Goal: Transaction & Acquisition: Purchase product/service

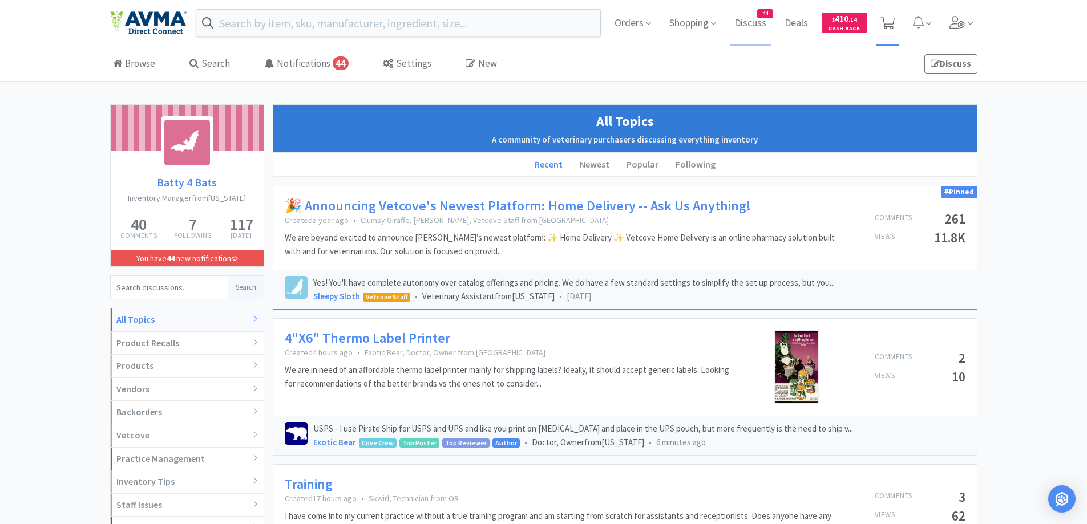
click at [889, 14] on span at bounding box center [887, 23] width 23 height 46
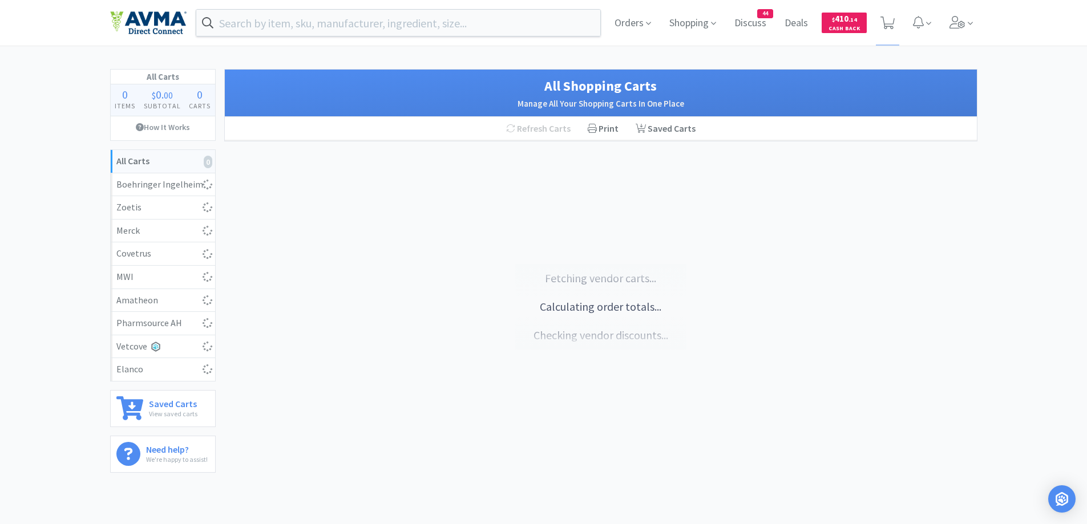
select select "2"
select select "10"
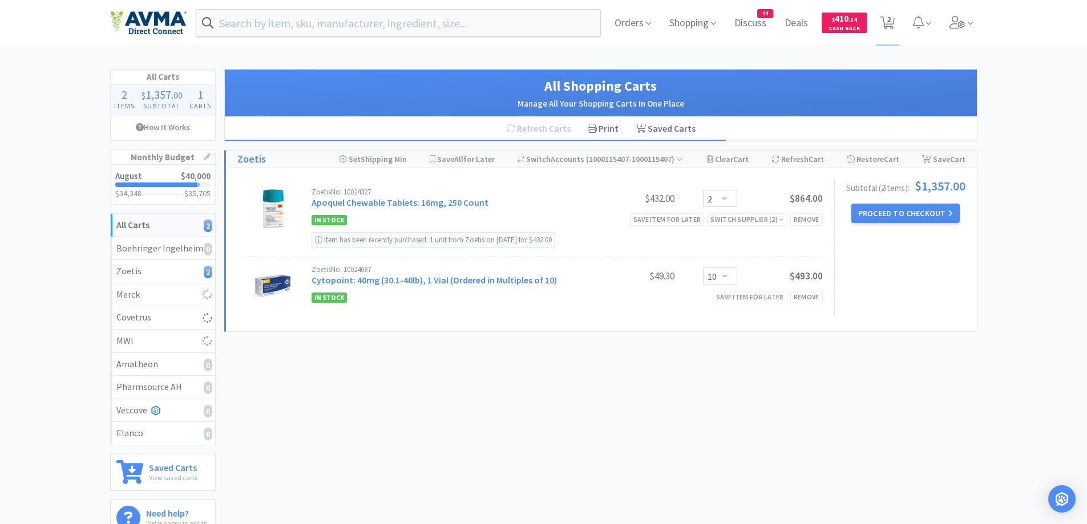
select select "1"
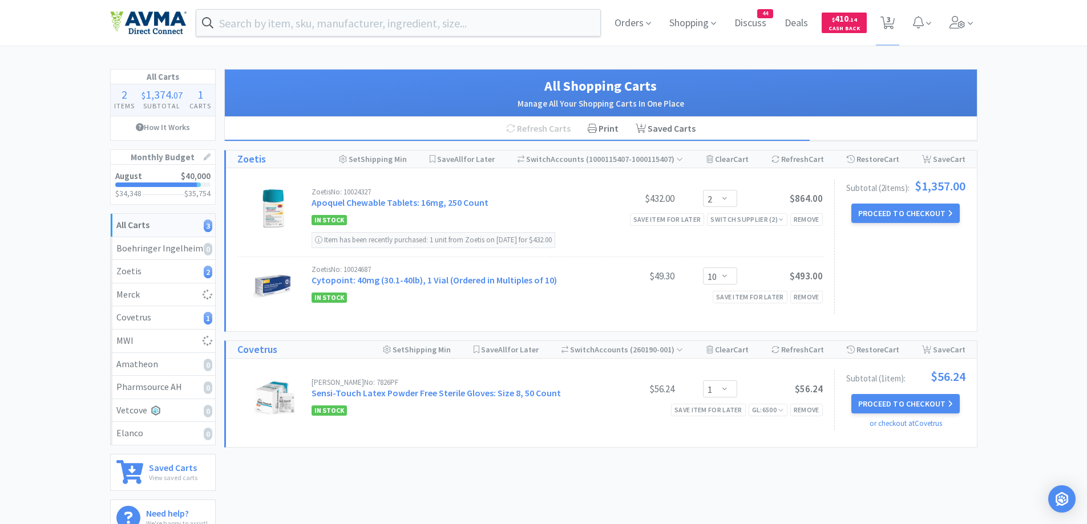
click at [1041, 213] on div "All Carts 2 Items $ 1,374 . 07 Subtotal 1 Carts How It Works Monthly Budget Aug…" at bounding box center [543, 307] width 1087 height 477
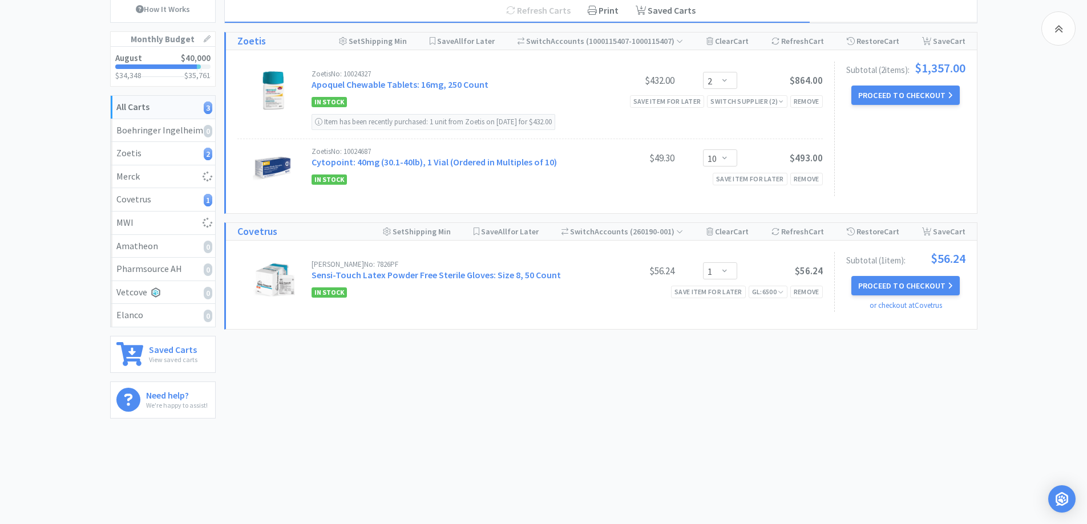
select select "1"
select select "2"
select select "1"
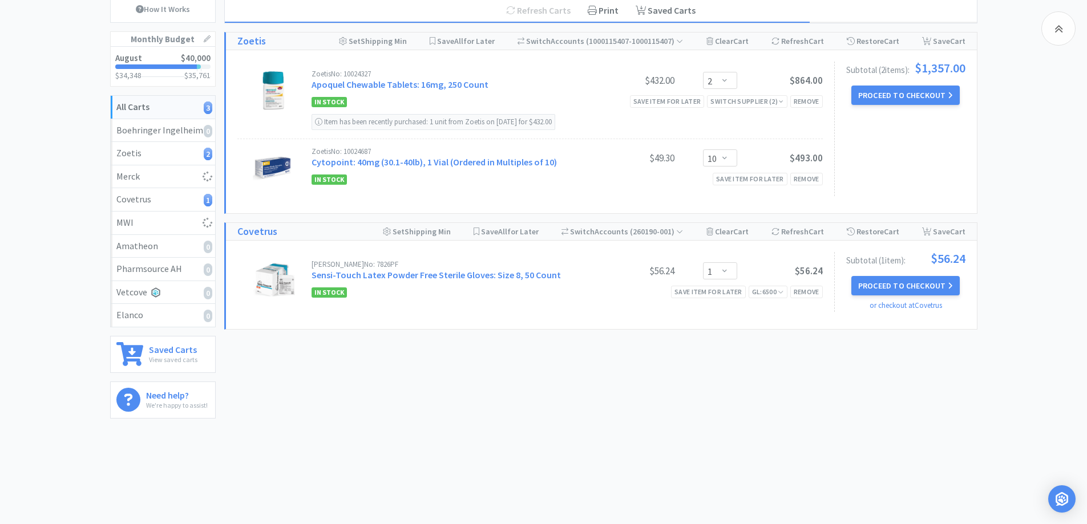
select select "1"
select select "50"
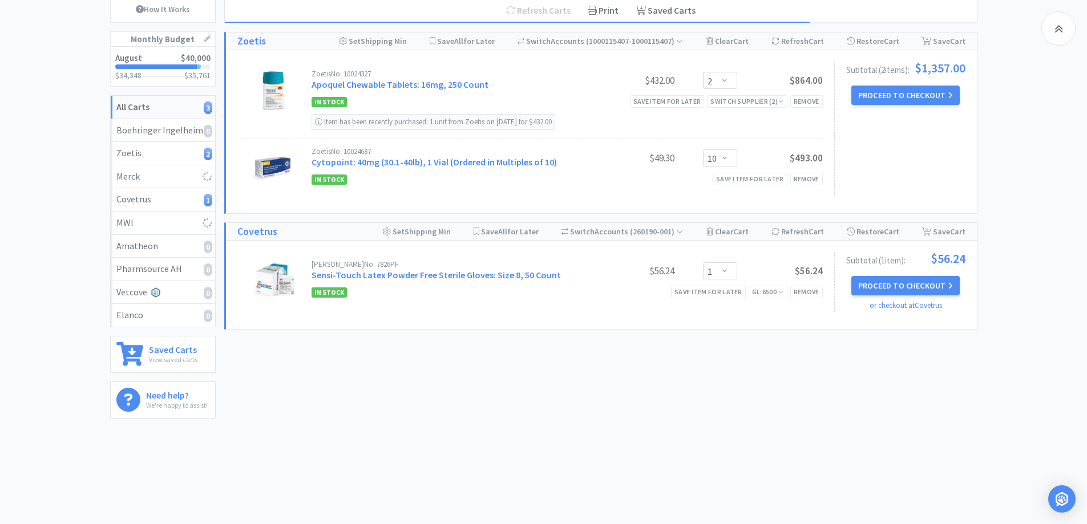
select select "1"
select select "10"
select select "1"
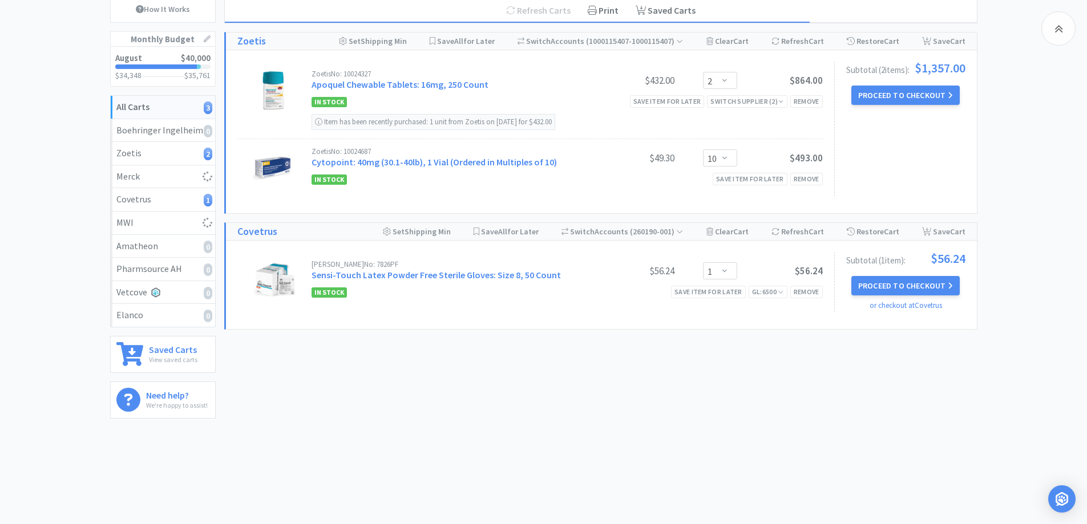
select select "1"
select select "2"
select select "4"
select select "1"
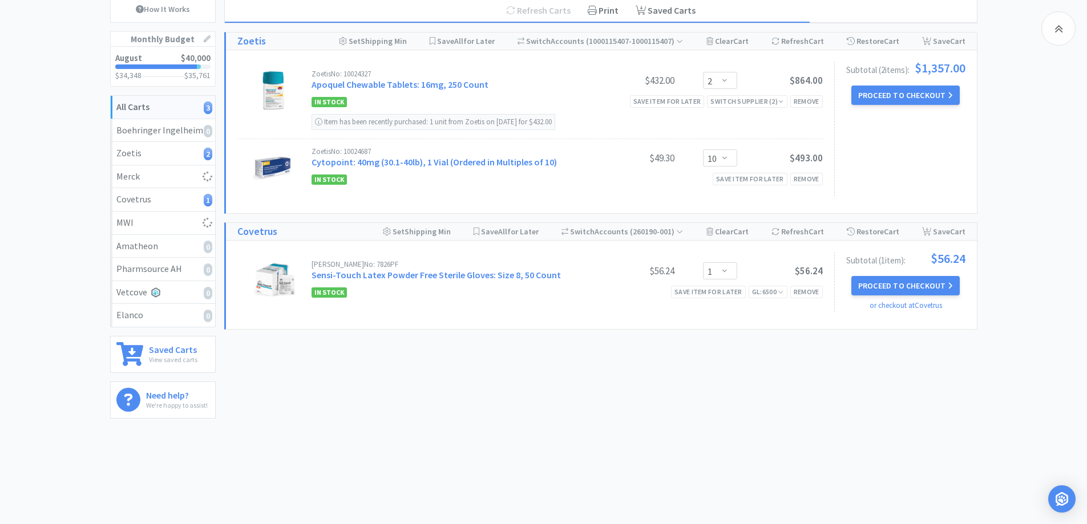
select select "5"
select select "1"
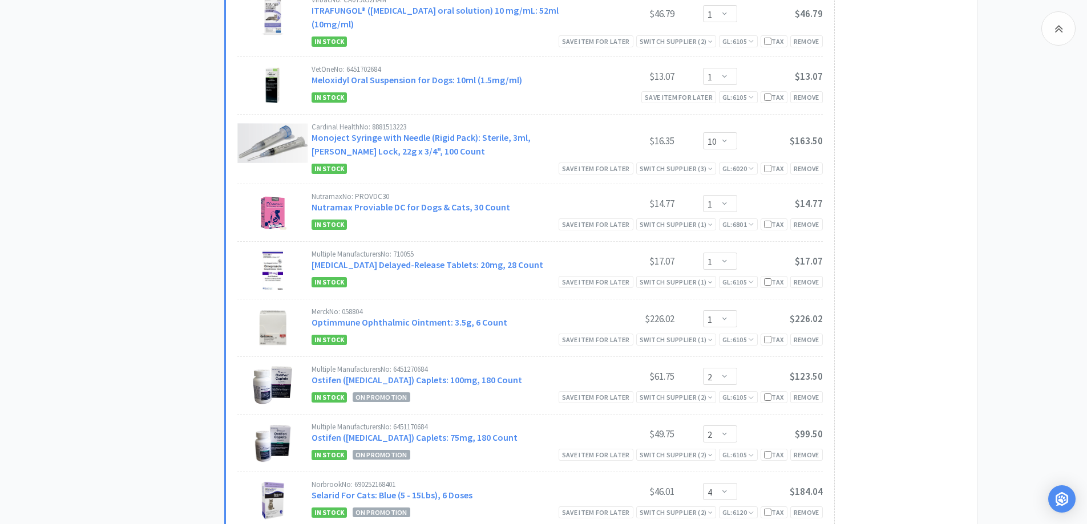
scroll to position [1255, 0]
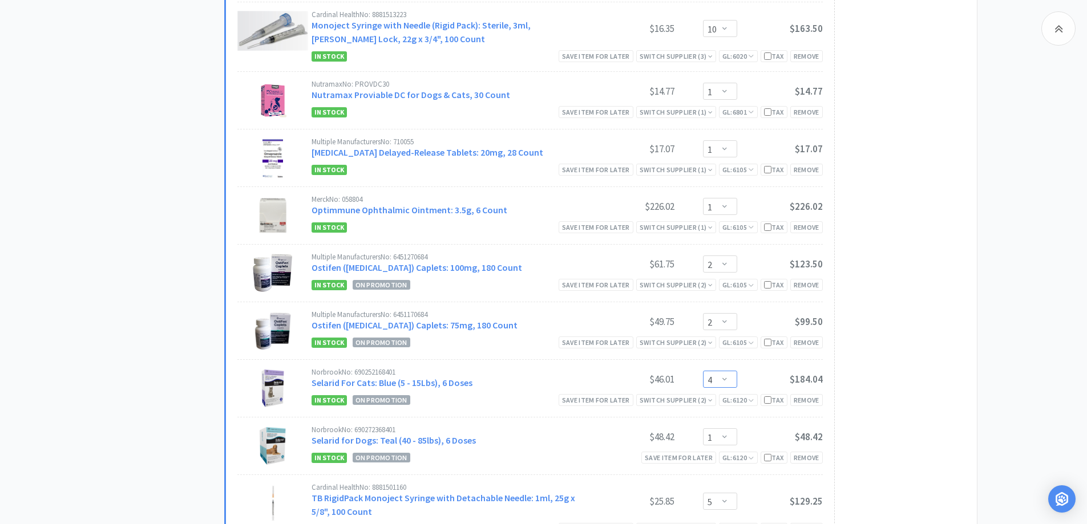
click at [725, 371] on select "Enter Quantity 1 2 3 4 5 6 7 8 9 10 11 12 13 14 15 16 17 18 19 20 Enter Quantity" at bounding box center [720, 379] width 34 height 17
click at [703, 371] on select "Enter Quantity 1 2 3 4 5 6 7 8 9 10 11 12 13 14 15 16 17 18 19 20 Enter Quantity" at bounding box center [720, 379] width 34 height 17
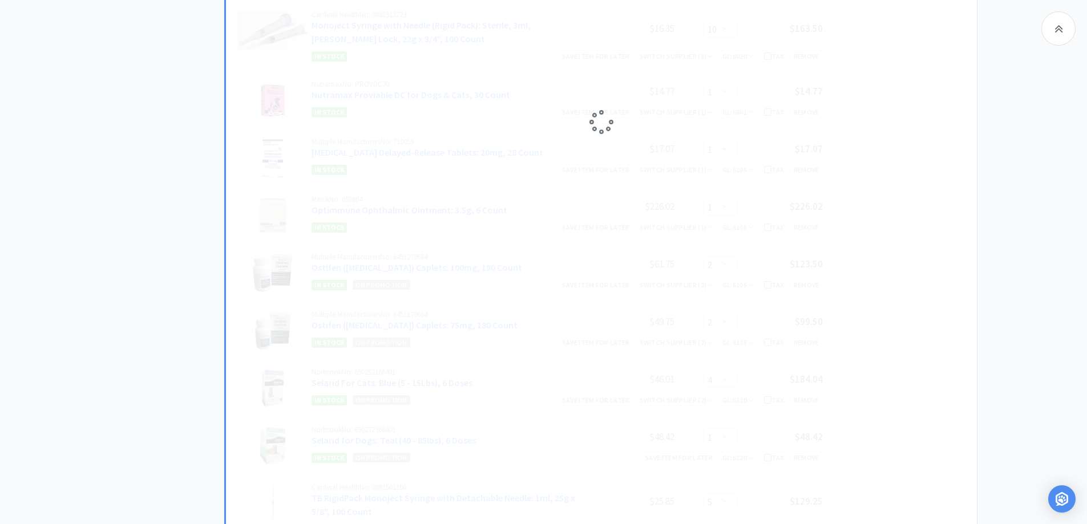
select select "6"
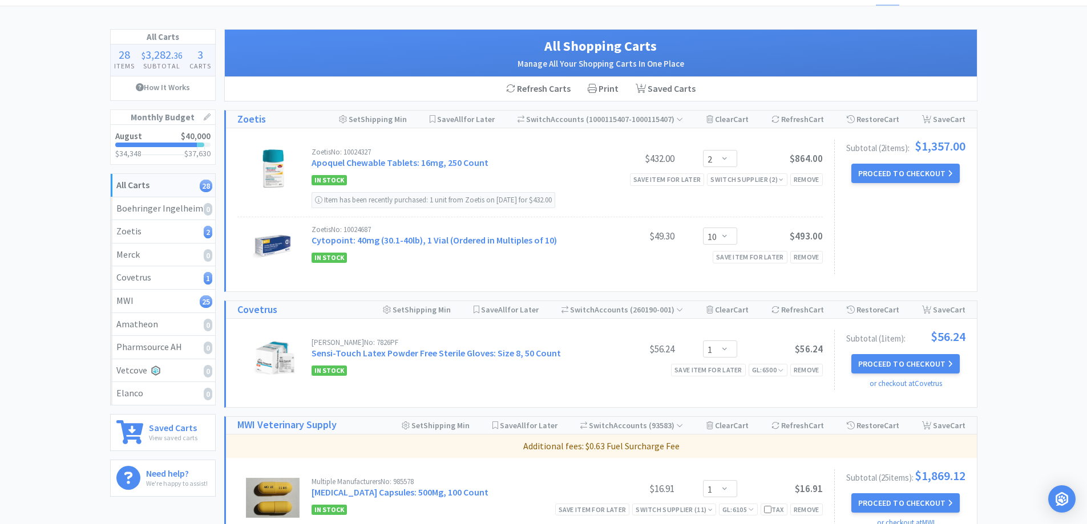
scroll to position [0, 0]
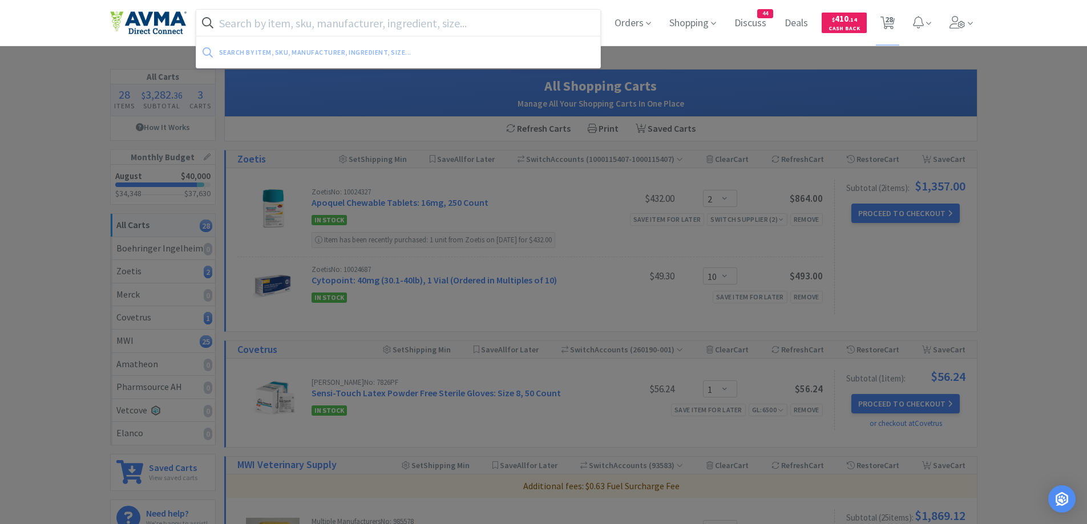
click at [336, 26] on input "text" at bounding box center [398, 23] width 405 height 26
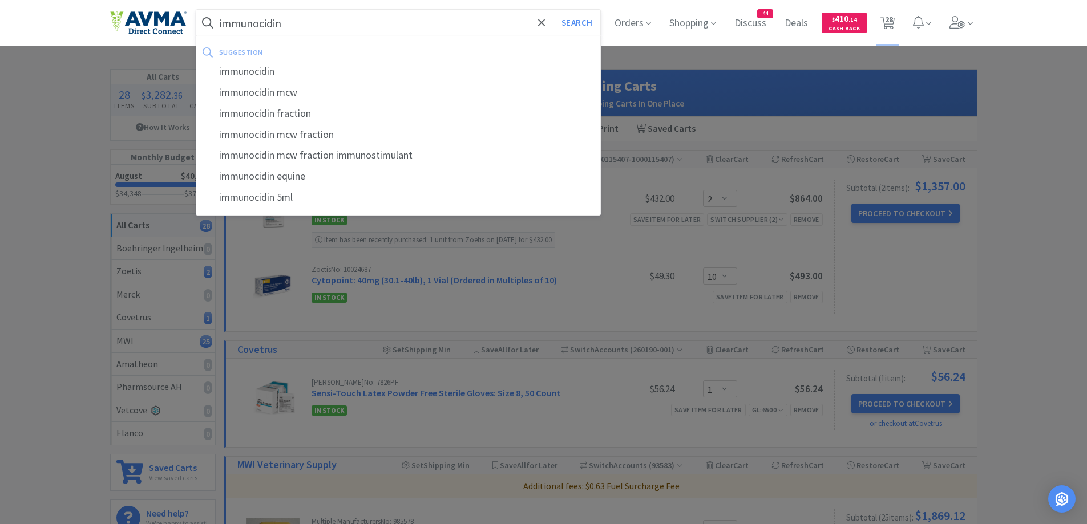
type input "immunocidin"
click at [553, 10] on button "Search" at bounding box center [576, 23] width 47 height 26
select select "1"
select select "2"
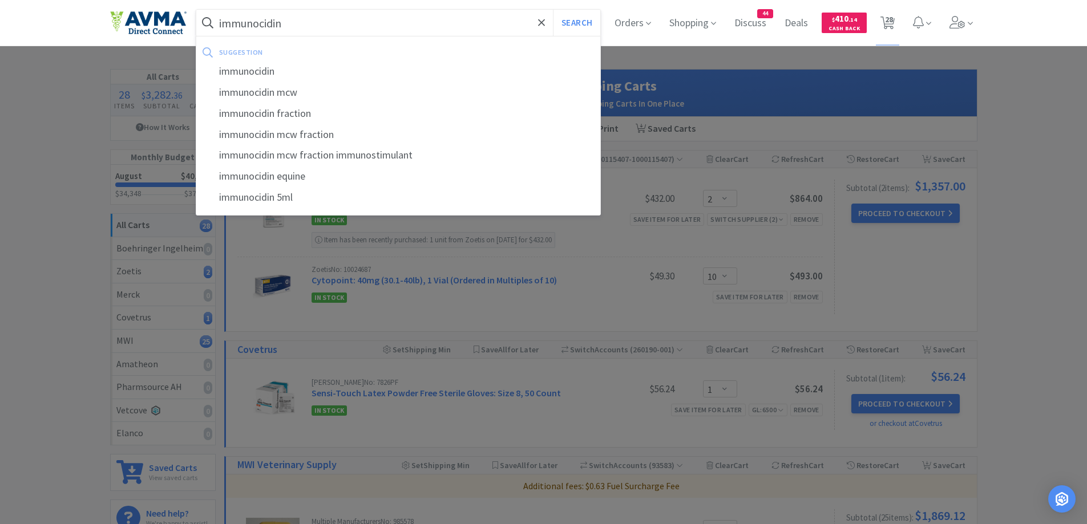
select select "1"
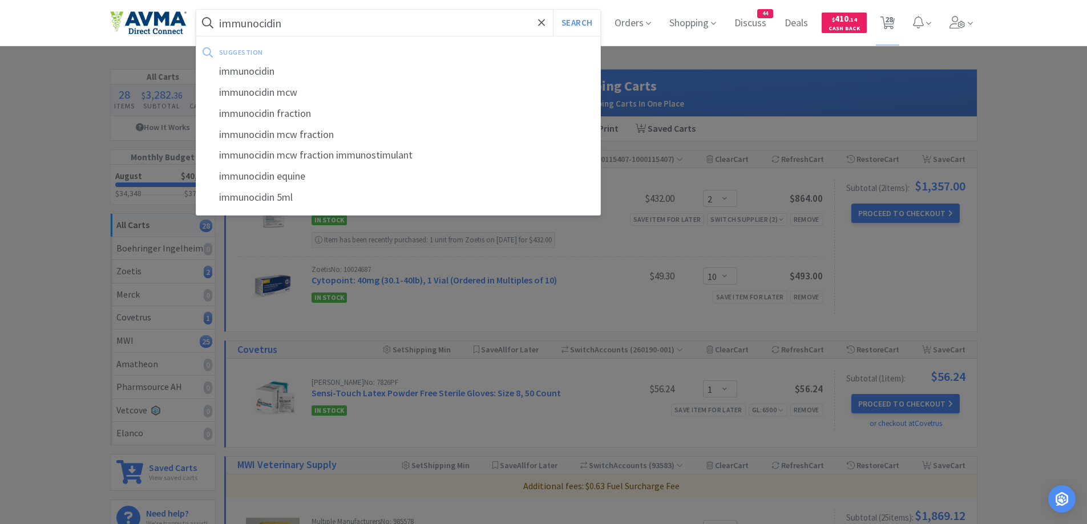
select select "1"
select select "50"
select select "1"
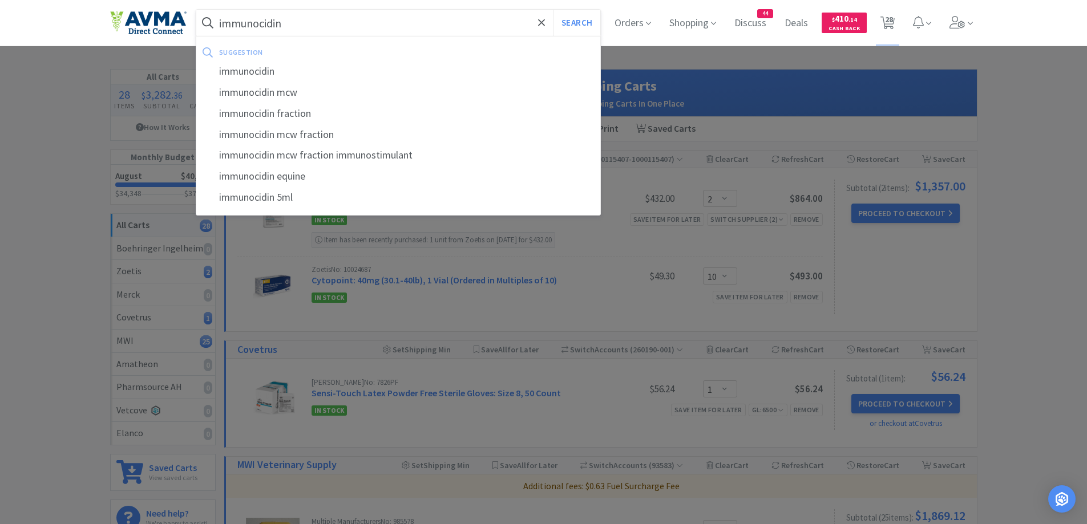
select select "10"
select select "1"
select select "2"
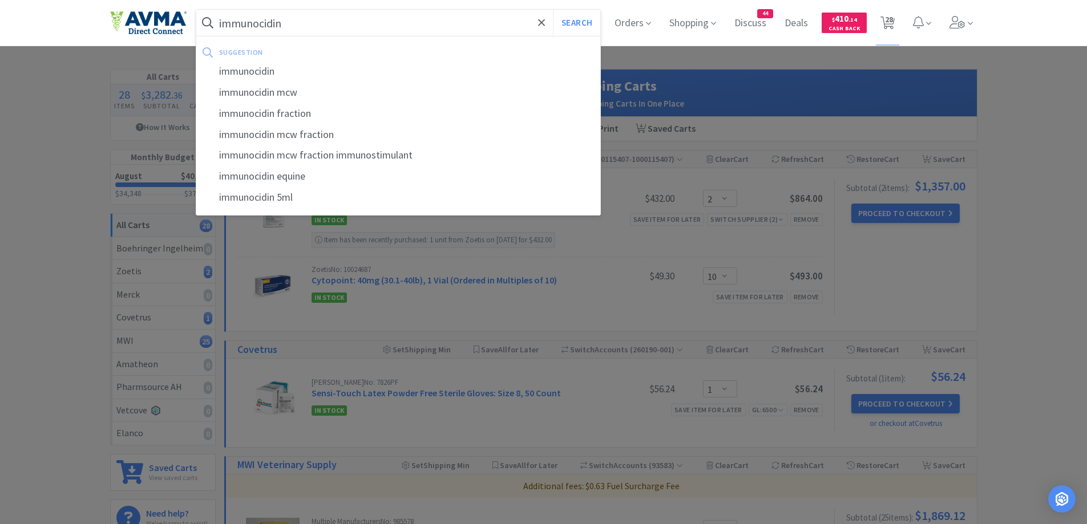
select select "2"
select select "6"
select select "1"
select select "5"
select select "1"
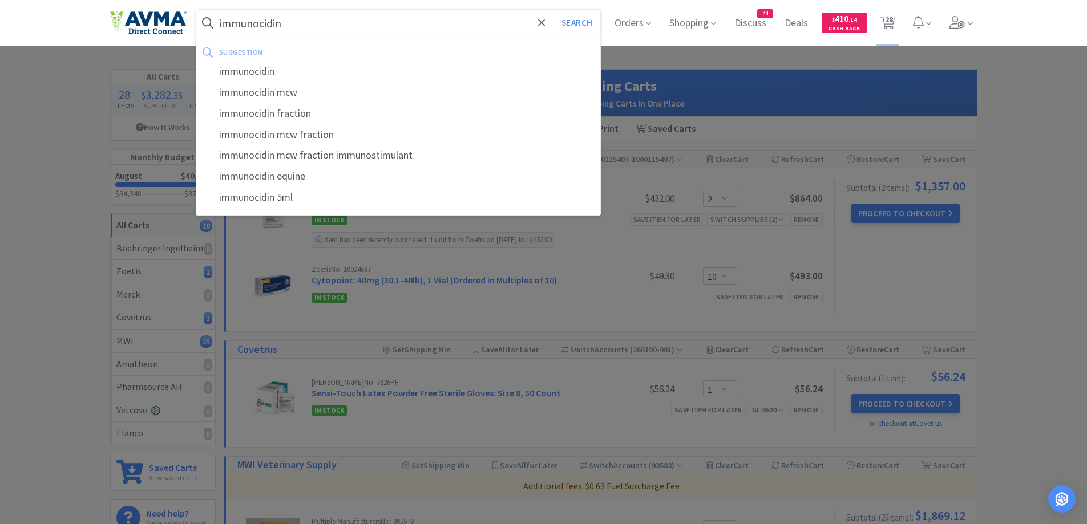
select select "1"
select select "2"
select select "10"
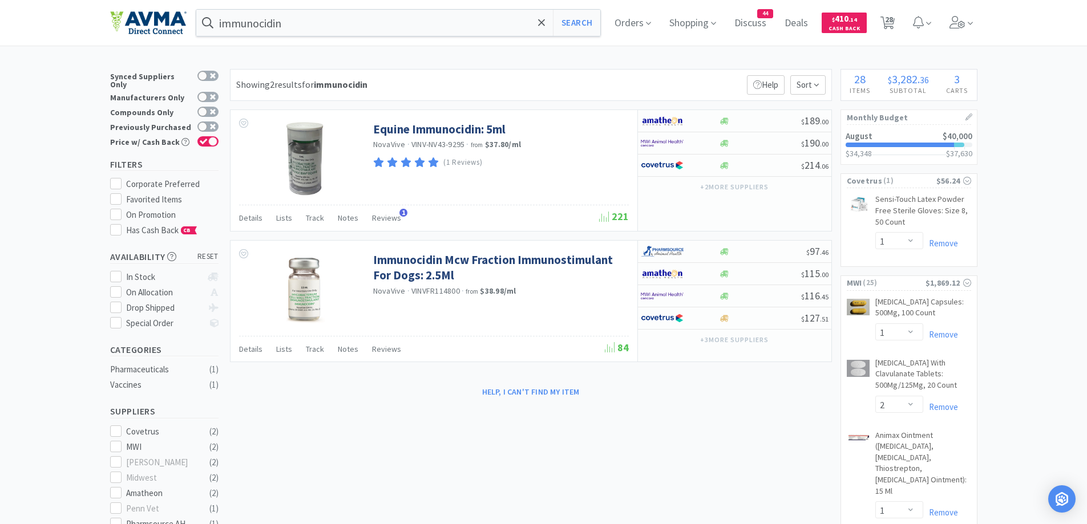
click at [789, 382] on div "Help, I can't find my item" at bounding box center [531, 391] width 602 height 19
